Goal: Information Seeking & Learning: Stay updated

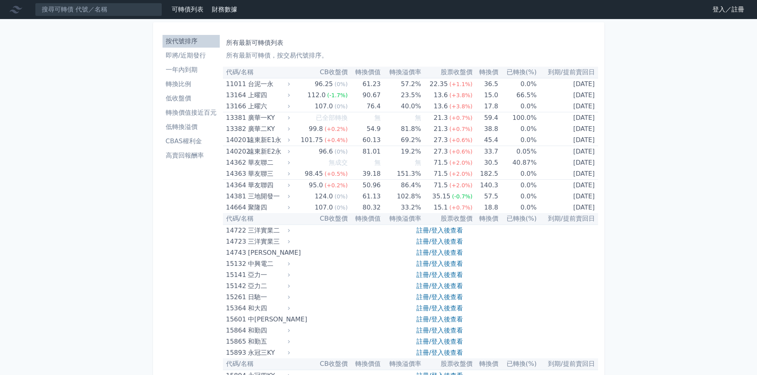
click at [190, 54] on li "即將/近期發行" at bounding box center [190, 56] width 57 height 10
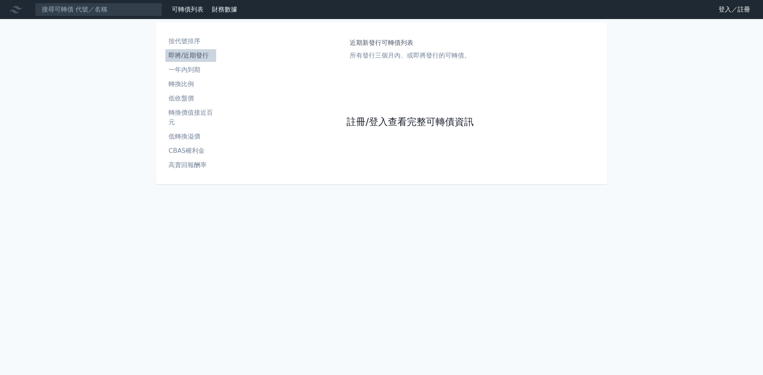
click at [409, 123] on link "註冊/登入查看完整可轉債資訊" at bounding box center [409, 122] width 127 height 13
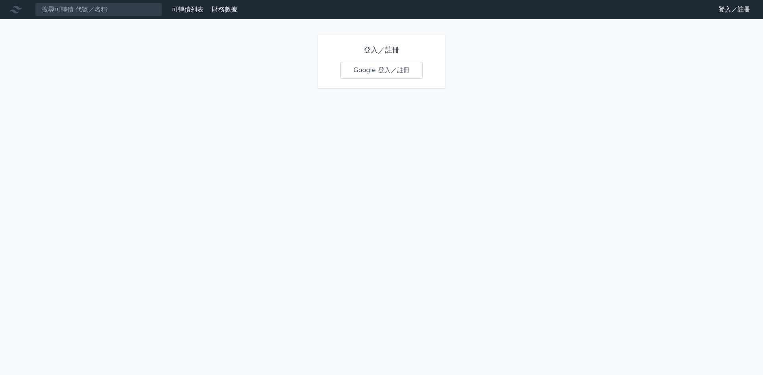
click at [387, 62] on div "登入／註冊 Google 登入／註冊" at bounding box center [381, 61] width 127 height 53
click at [387, 64] on link "Google 登入／註冊" at bounding box center [381, 70] width 83 height 17
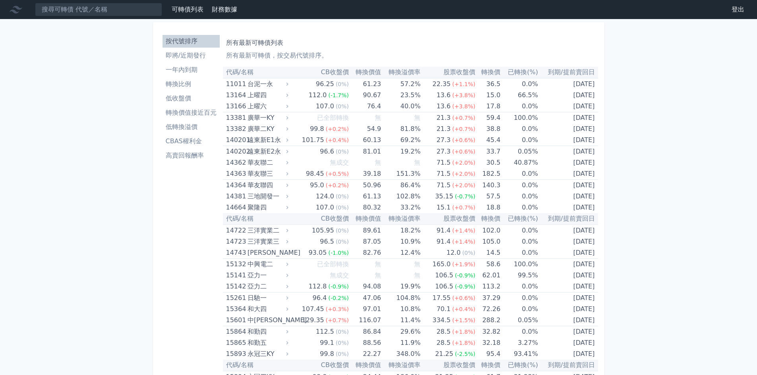
click at [174, 57] on li "即將/近期發行" at bounding box center [190, 56] width 57 height 10
